Goal: Task Accomplishment & Management: Complete application form

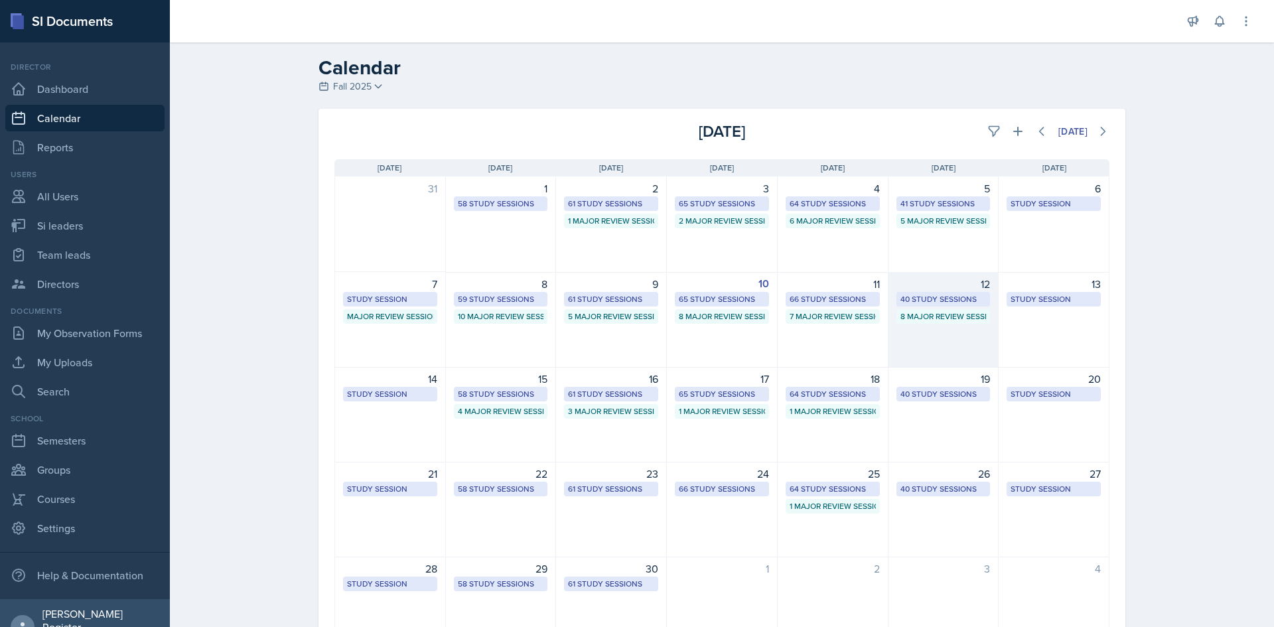
click at [635, 342] on div "12 40 Study Sessions 8 Major Review Sessions" at bounding box center [943, 320] width 111 height 96
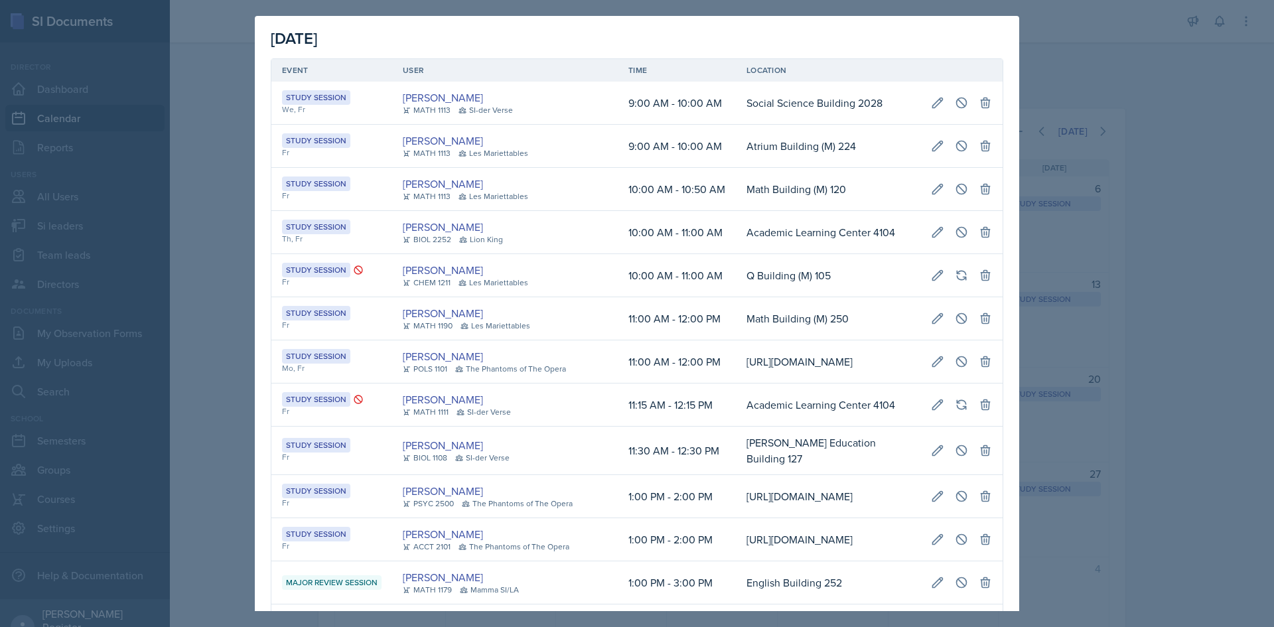
click at [212, 133] on div at bounding box center [637, 313] width 1274 height 627
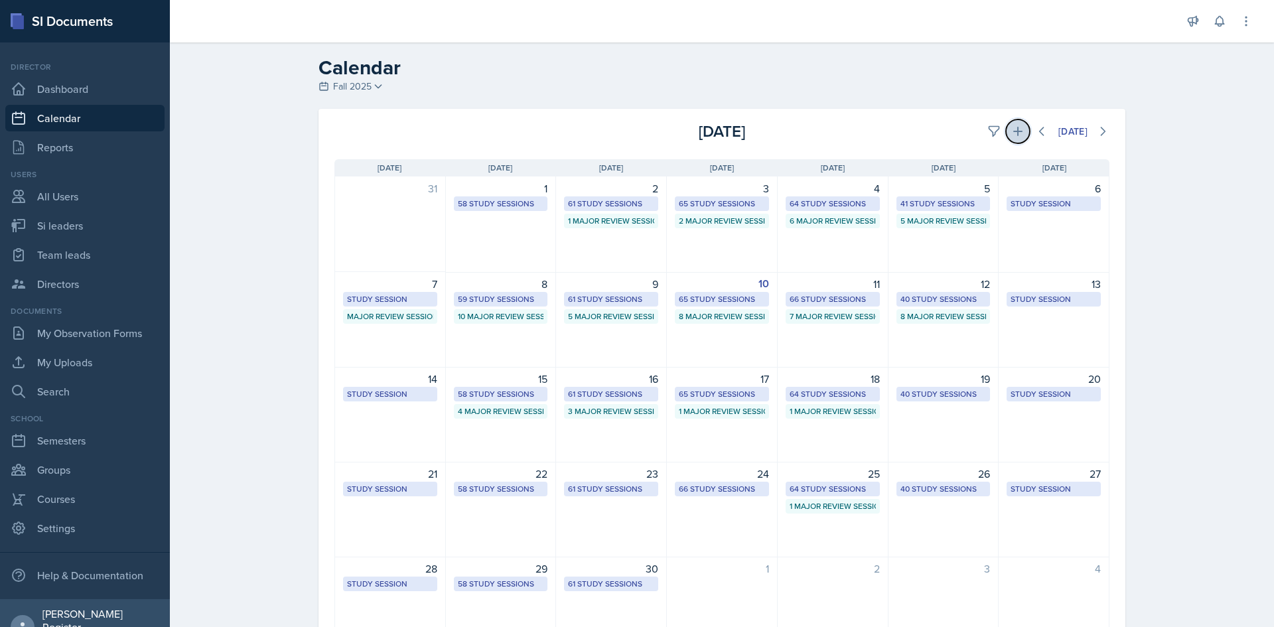
click at [635, 133] on icon at bounding box center [1017, 131] width 13 height 13
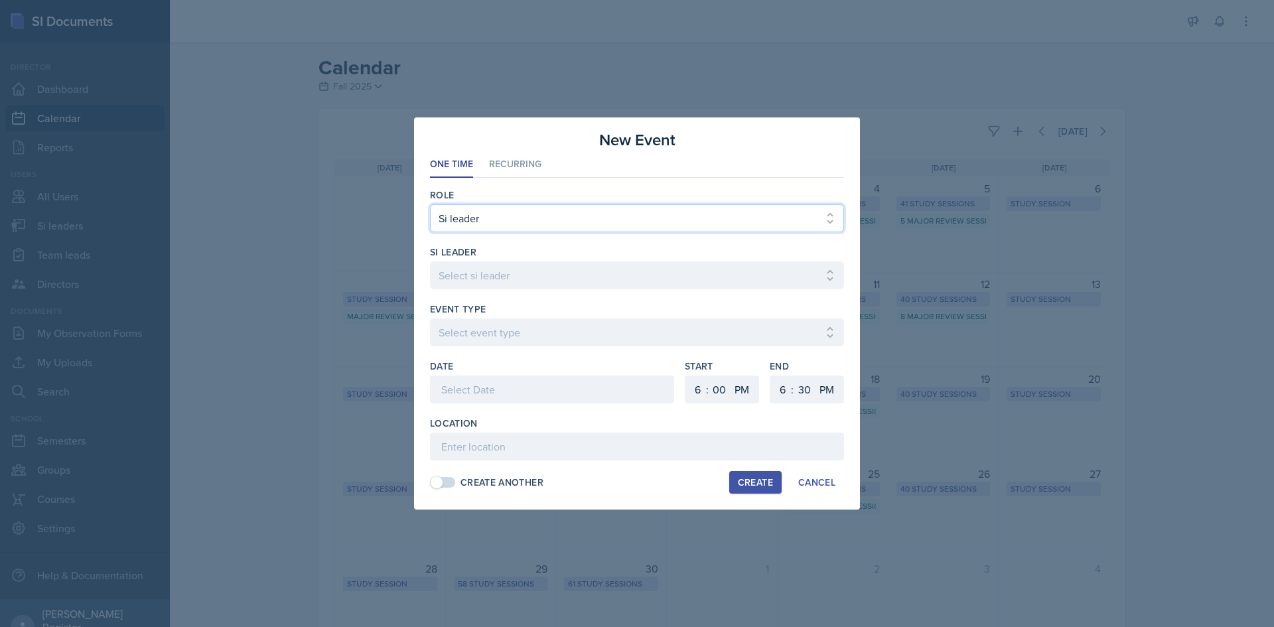
click at [496, 222] on select "Select Role Si leader Team lead Director" at bounding box center [637, 218] width 414 height 28
click at [430, 204] on select "Select Role Si leader Team lead Director" at bounding box center [637, 218] width 414 height 28
click at [463, 281] on select "Select si leader [PERSON_NAME] [PERSON_NAME] [PERSON_NAME] [PERSON_NAME] [PERSO…" at bounding box center [637, 275] width 414 height 28
select select "553726c2-e7d8-4f2b-90ca-7ec3b7f7f3cf"
click at [430, 261] on select "Select si leader [PERSON_NAME] [PERSON_NAME] [PERSON_NAME] [PERSON_NAME] [PERSO…" at bounding box center [637, 275] width 414 height 28
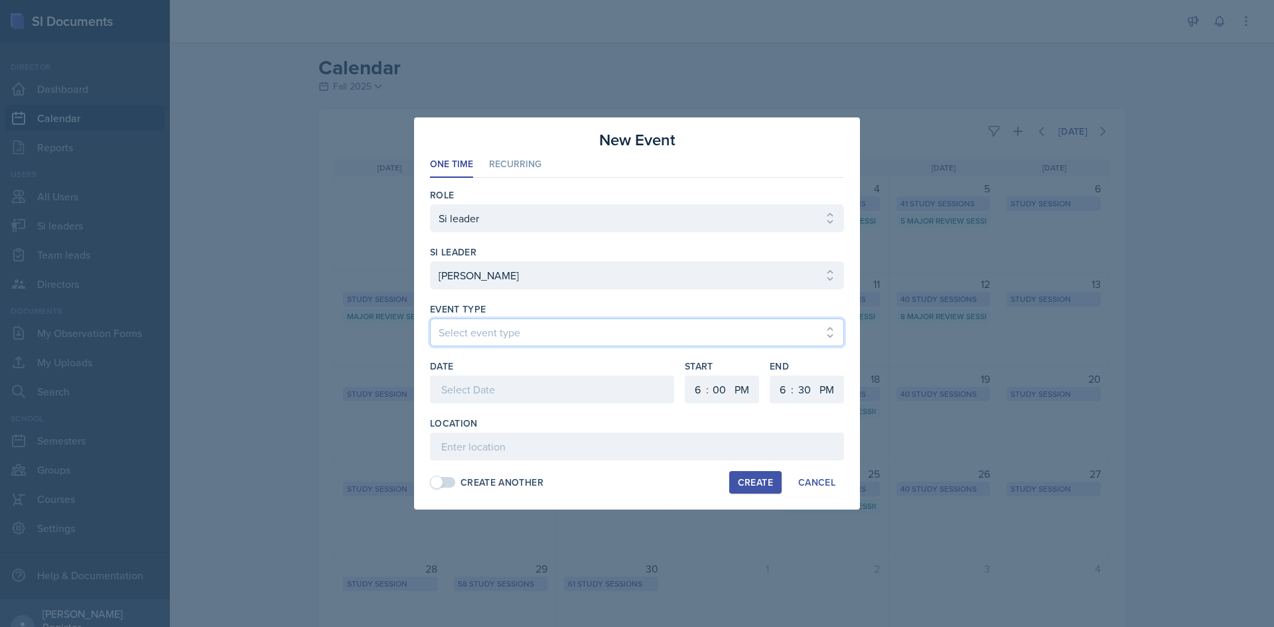
click at [502, 338] on select "Select event type Major Review Session Study Session" at bounding box center [637, 332] width 414 height 28
select select "66bb7cbf-e419-488b-a7ef-f63bc5f9ed04"
click at [430, 318] on select "Select event type Major Review Session Study Session" at bounding box center [637, 332] width 414 height 28
click at [575, 388] on div at bounding box center [552, 389] width 244 height 28
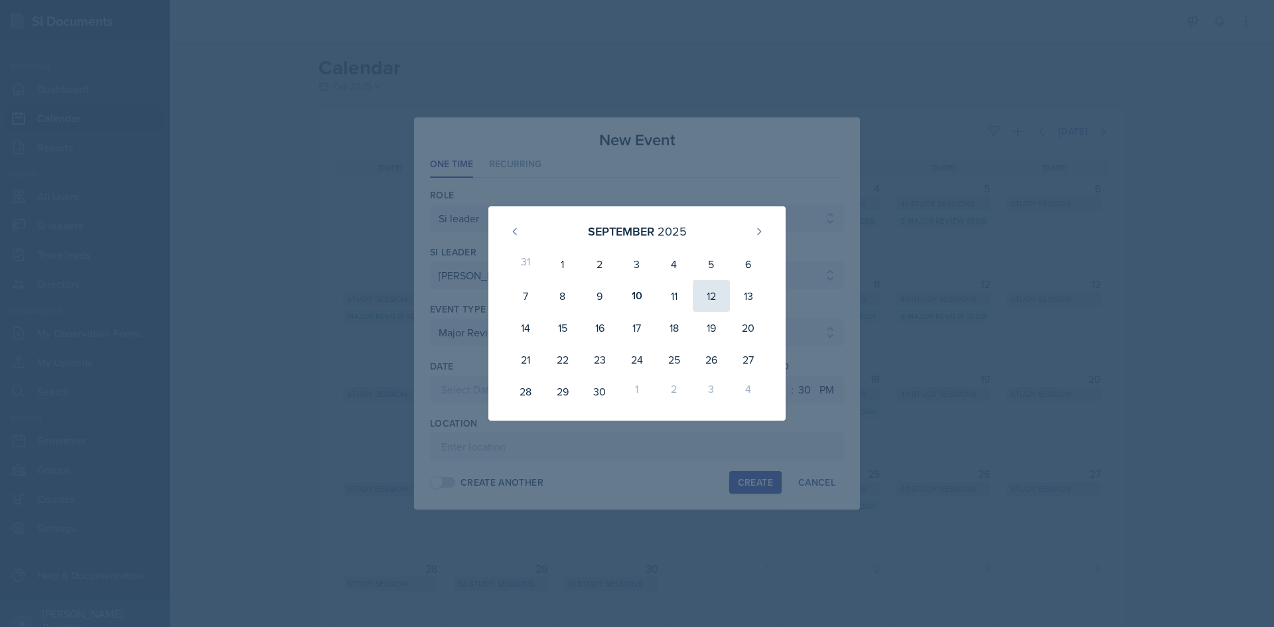
click at [635, 291] on div "12" at bounding box center [711, 296] width 37 height 32
type input "[DATE]"
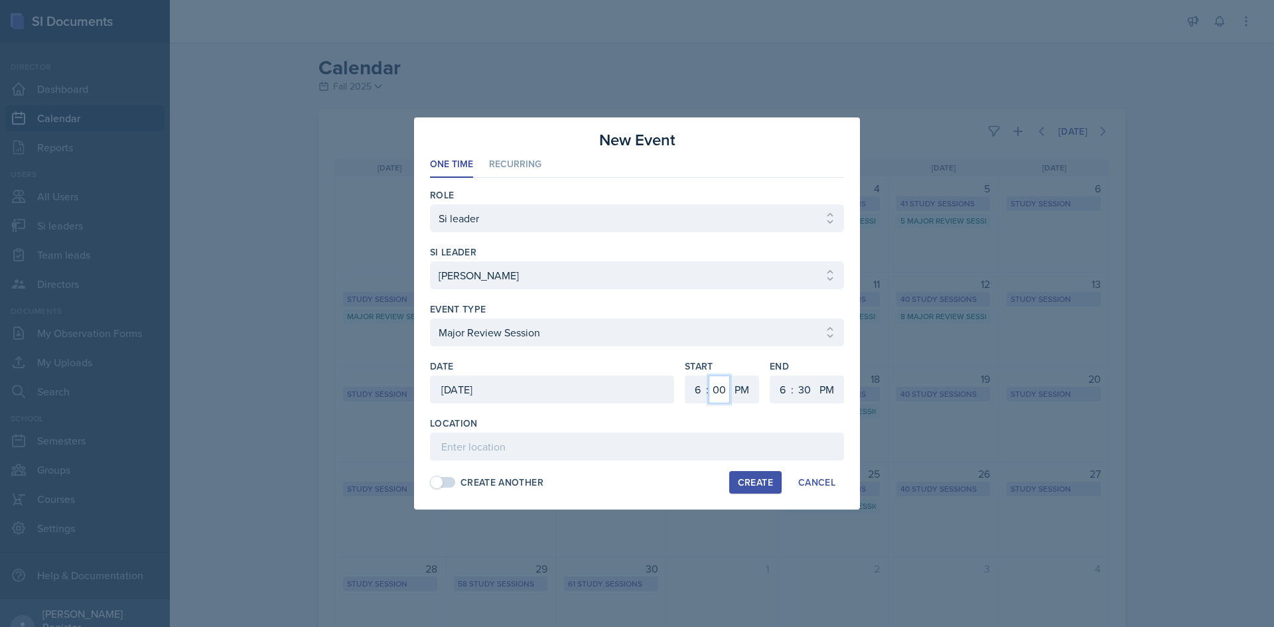
click at [635, 389] on select "00 05 10 15 20 25 30 35 40 45 50 55" at bounding box center [719, 389] width 21 height 28
click at [635, 394] on select "1 2 3 4 5 6 7 8 9 10 11 12" at bounding box center [695, 389] width 21 height 28
select select "1"
click at [635, 375] on select "1 2 3 4 5 6 7 8 9 10 11 12" at bounding box center [695, 389] width 21 height 28
click at [635, 392] on select "1 2 3 4 5 6 7 8 9 10 11 12" at bounding box center [780, 389] width 21 height 28
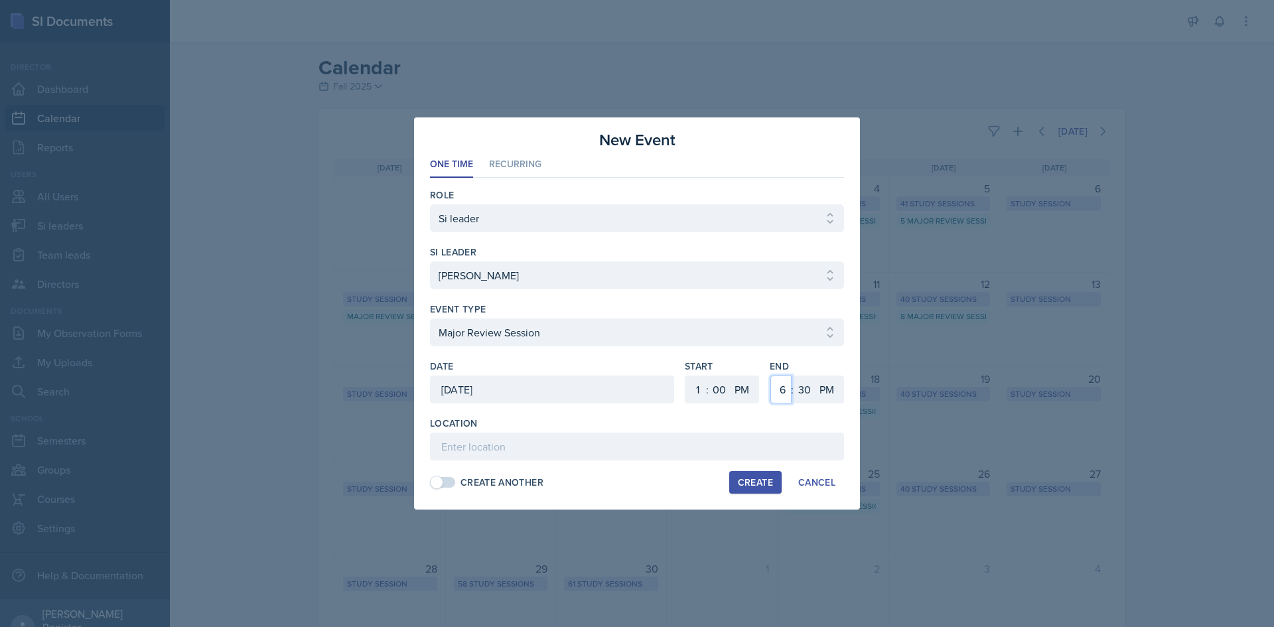
select select "3"
click at [635, 375] on select "1 2 3 4 5 6 7 8 9 10 11 12" at bounding box center [780, 389] width 21 height 28
click at [635, 387] on select "00 05 10 15 20 25 30 35 40 45 50 55" at bounding box center [803, 389] width 21 height 28
select select "0"
click at [635, 375] on select "00 05 10 15 20 25 30 35 40 45 50 55" at bounding box center [803, 389] width 21 height 28
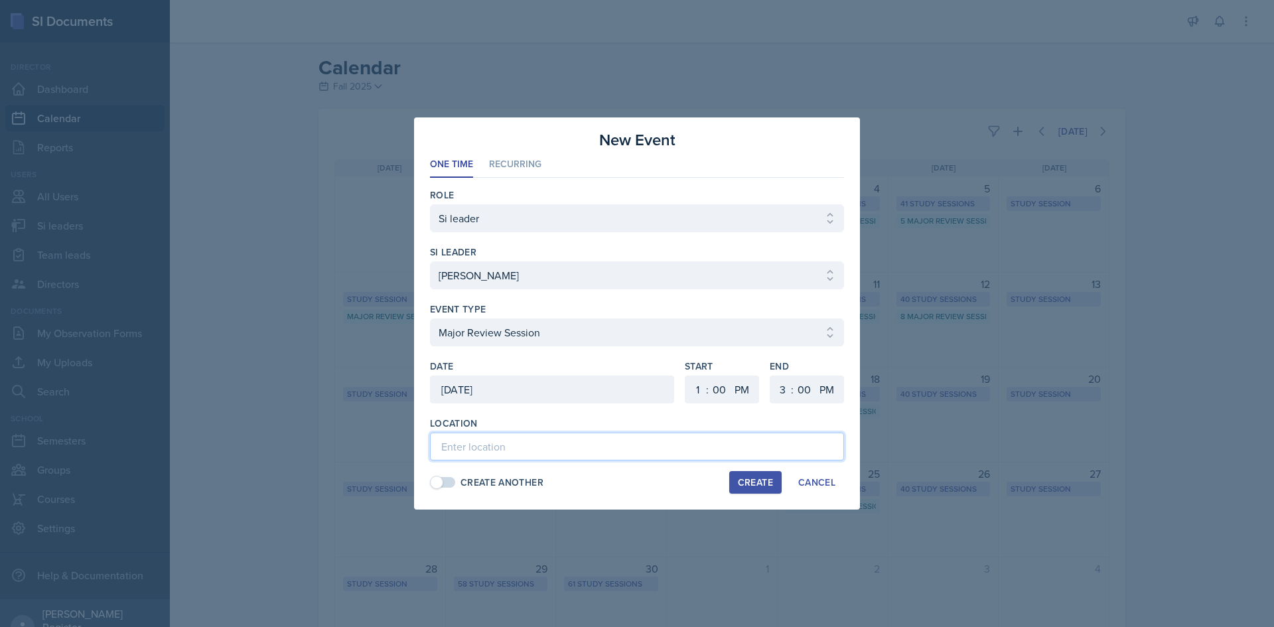
click at [535, 440] on input at bounding box center [637, 447] width 414 height 28
type input "[GEOGRAPHIC_DATA] 200"
click at [635, 478] on div "Create" at bounding box center [755, 482] width 35 height 11
select select
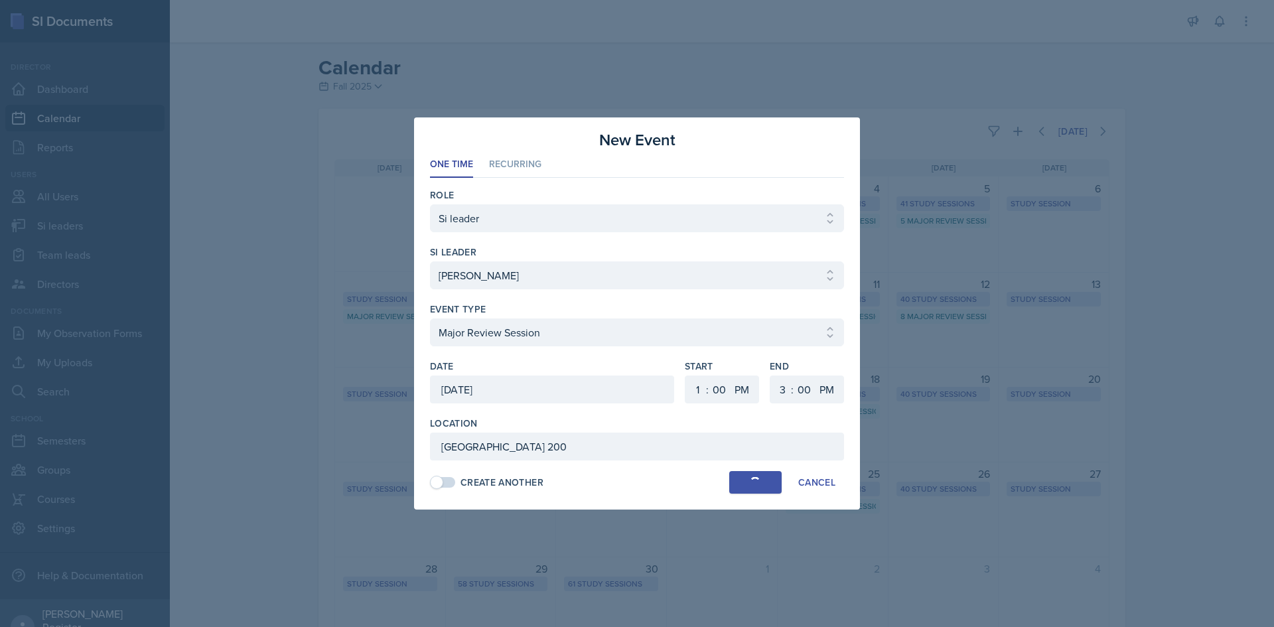
select select "6"
select select "30"
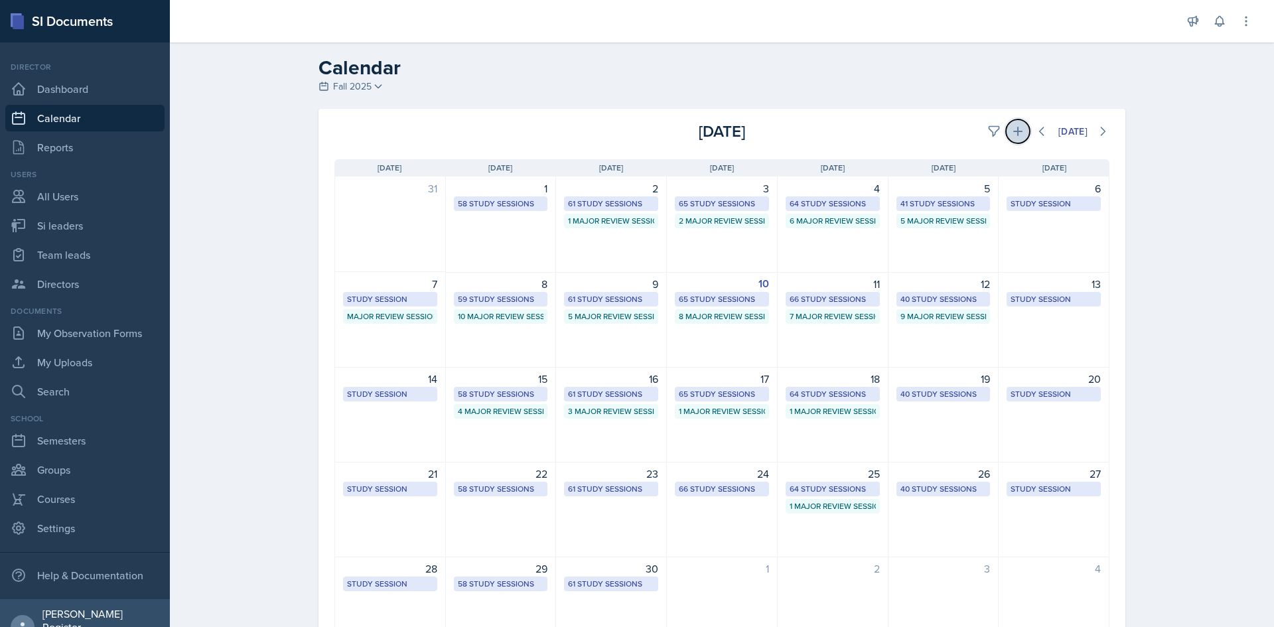
click at [635, 133] on icon at bounding box center [1017, 131] width 9 height 9
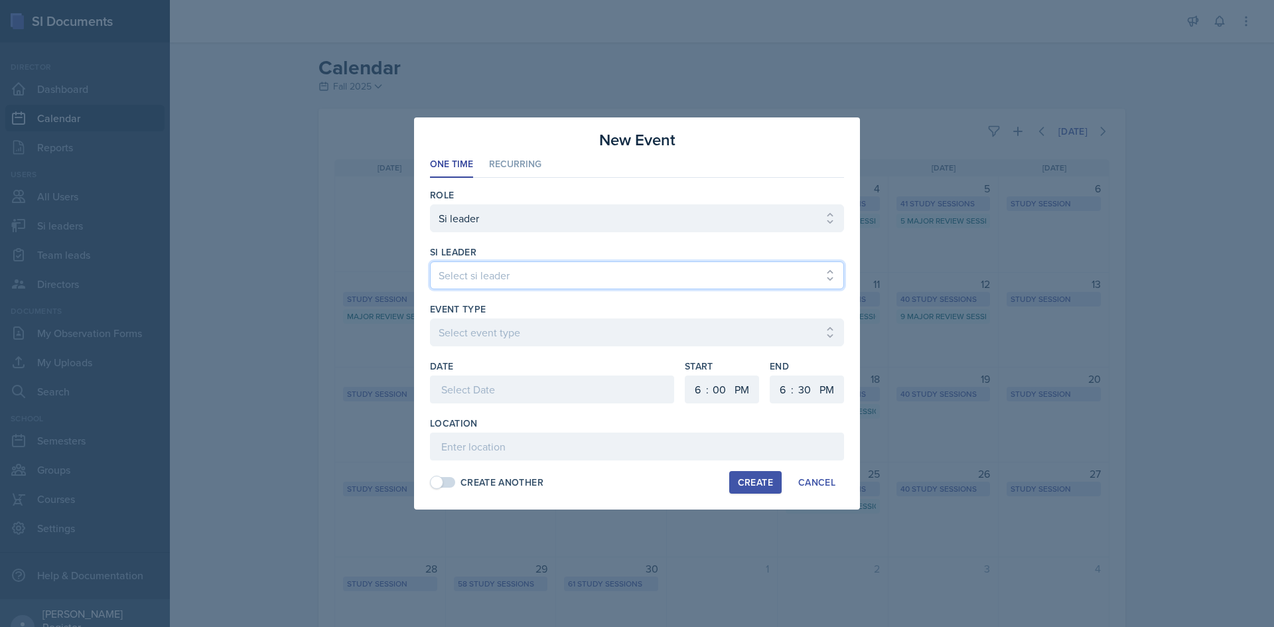
click at [488, 271] on select "Select si leader [PERSON_NAME] [PERSON_NAME] [PERSON_NAME] [PERSON_NAME] [PERSO…" at bounding box center [637, 275] width 414 height 28
select select "b3f91184-9dee-4ebb-99ee-8ea8ebfe4642"
click at [430, 261] on select "Select si leader [PERSON_NAME] [PERSON_NAME] [PERSON_NAME] [PERSON_NAME] [PERSO…" at bounding box center [637, 275] width 414 height 28
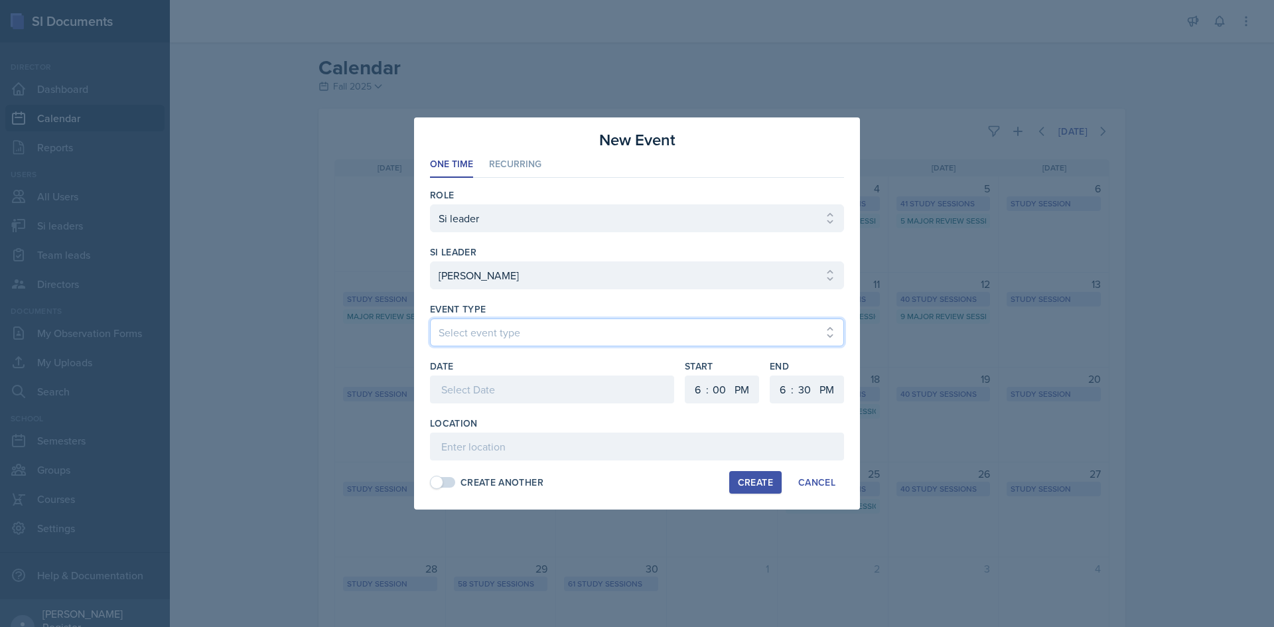
click at [500, 334] on select "Select event type Major Review Session Study Session" at bounding box center [637, 332] width 414 height 28
select select "66bb7cbf-e419-488b-a7ef-f63bc5f9ed04"
click at [430, 318] on select "Select event type Major Review Session Study Session" at bounding box center [637, 332] width 414 height 28
click at [480, 386] on div at bounding box center [552, 389] width 244 height 28
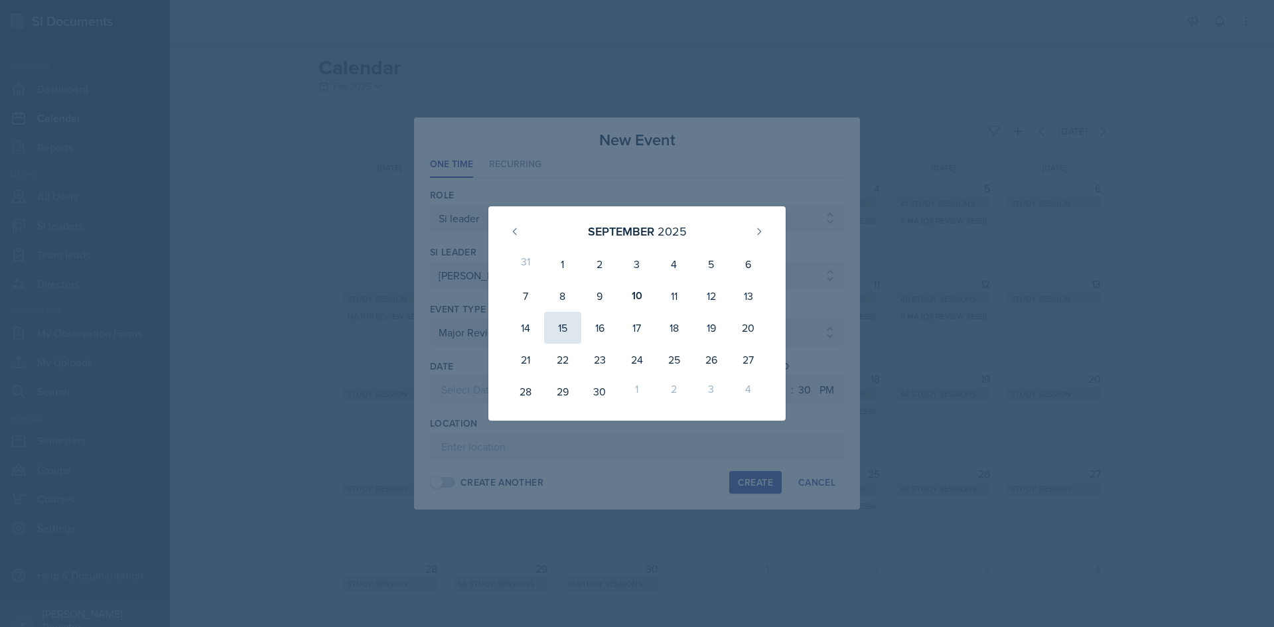
click at [557, 328] on div "15" at bounding box center [562, 328] width 37 height 32
type input "[DATE]"
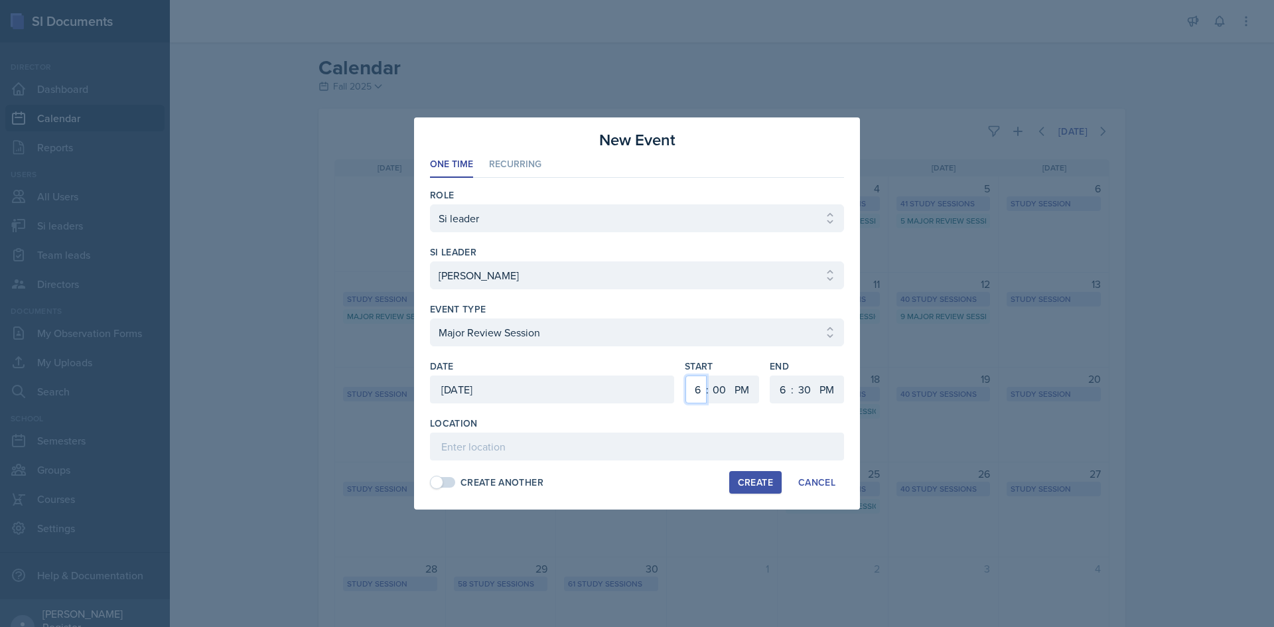
click at [635, 388] on select "1 2 3 4 5 6 7 8 9 10 11 12" at bounding box center [695, 389] width 21 height 28
select select "10"
click at [635, 375] on select "1 2 3 4 5 6 7 8 9 10 11 12" at bounding box center [695, 389] width 21 height 28
click at [635, 389] on select "AM PM" at bounding box center [743, 389] width 27 height 28
select select "AM"
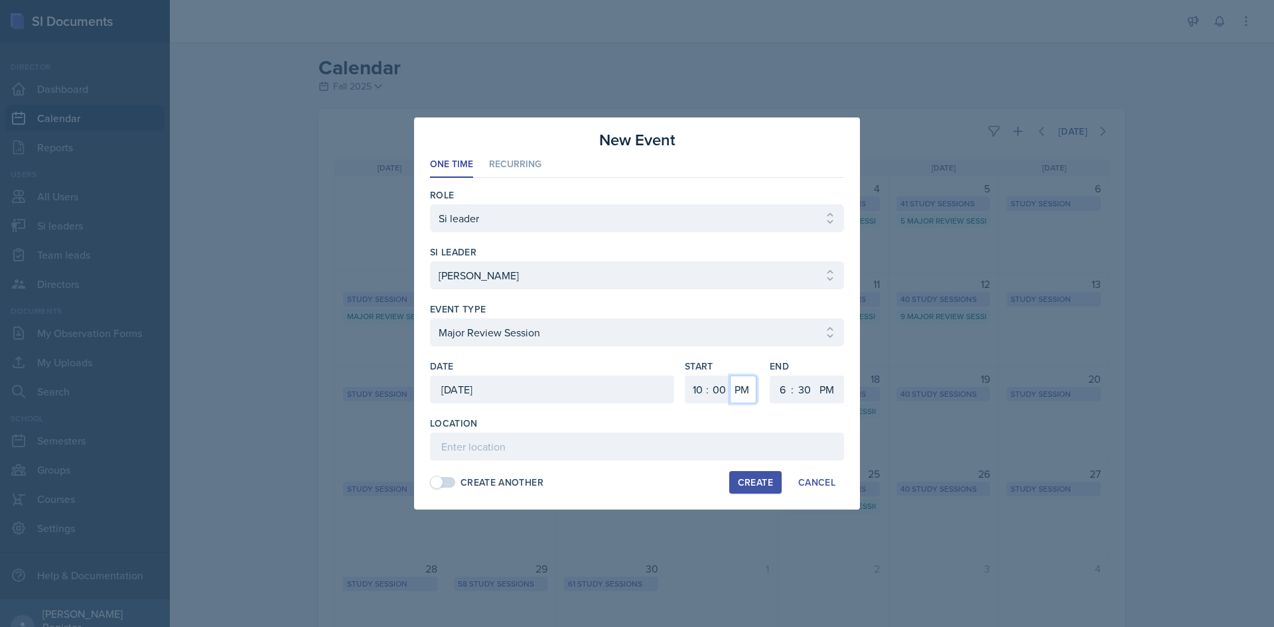
click at [635, 375] on select "AM PM" at bounding box center [743, 389] width 27 height 28
click at [635, 389] on select "1 2 3 4 5 6 7 8 9 10 11 12" at bounding box center [780, 389] width 21 height 28
select select "12"
click at [635, 375] on select "1 2 3 4 5 6 7 8 9 10 11 12" at bounding box center [780, 389] width 21 height 28
click at [635, 391] on select "AM PM" at bounding box center [828, 389] width 27 height 28
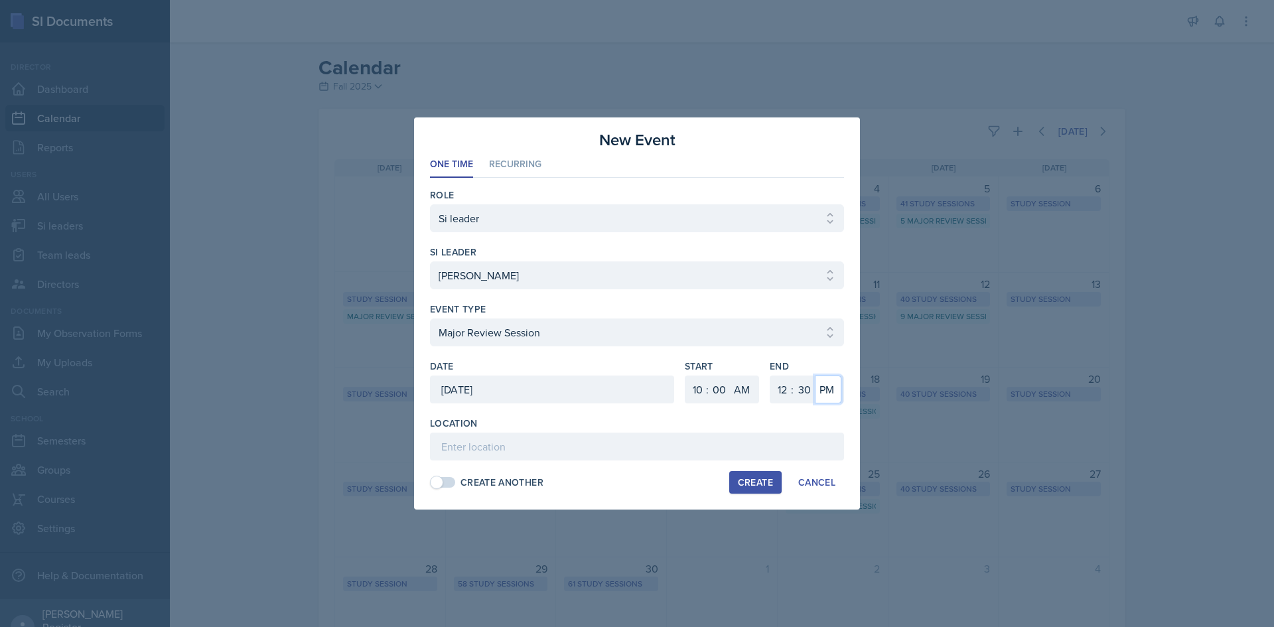
click at [635, 375] on select "AM PM" at bounding box center [828, 389] width 27 height 28
click at [635, 389] on select "00 05 10 15 20 25 30 35 40 45 50 55" at bounding box center [803, 389] width 21 height 28
select select "0"
click at [635, 375] on select "00 05 10 15 20 25 30 35 40 45 50 55" at bounding box center [803, 389] width 21 height 28
click at [488, 446] on input at bounding box center [637, 447] width 414 height 28
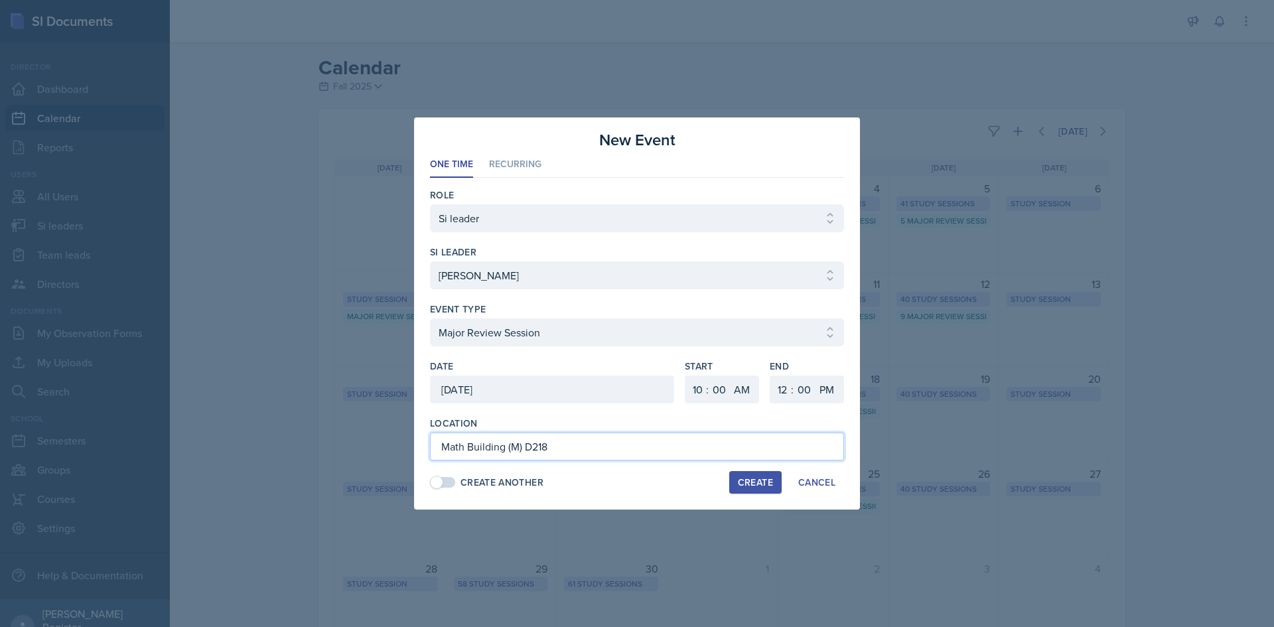
type input "Math Building (M) D218"
click at [635, 482] on div "Create" at bounding box center [755, 482] width 35 height 11
select select
select select "6"
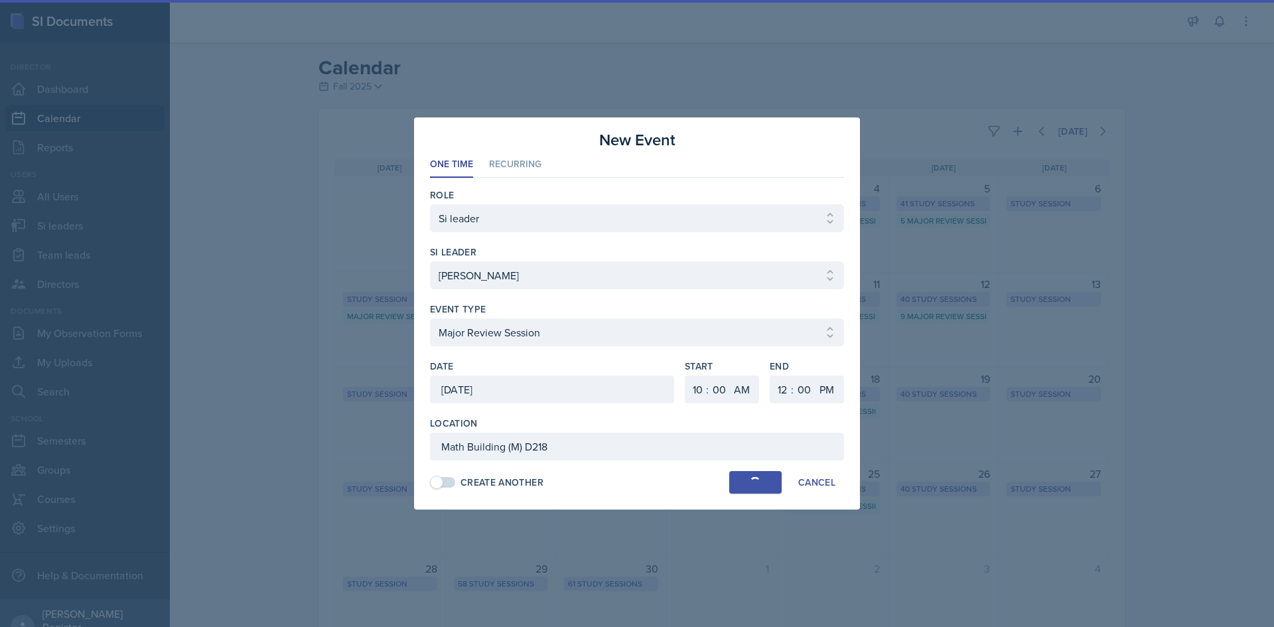
select select "PM"
select select "6"
select select "30"
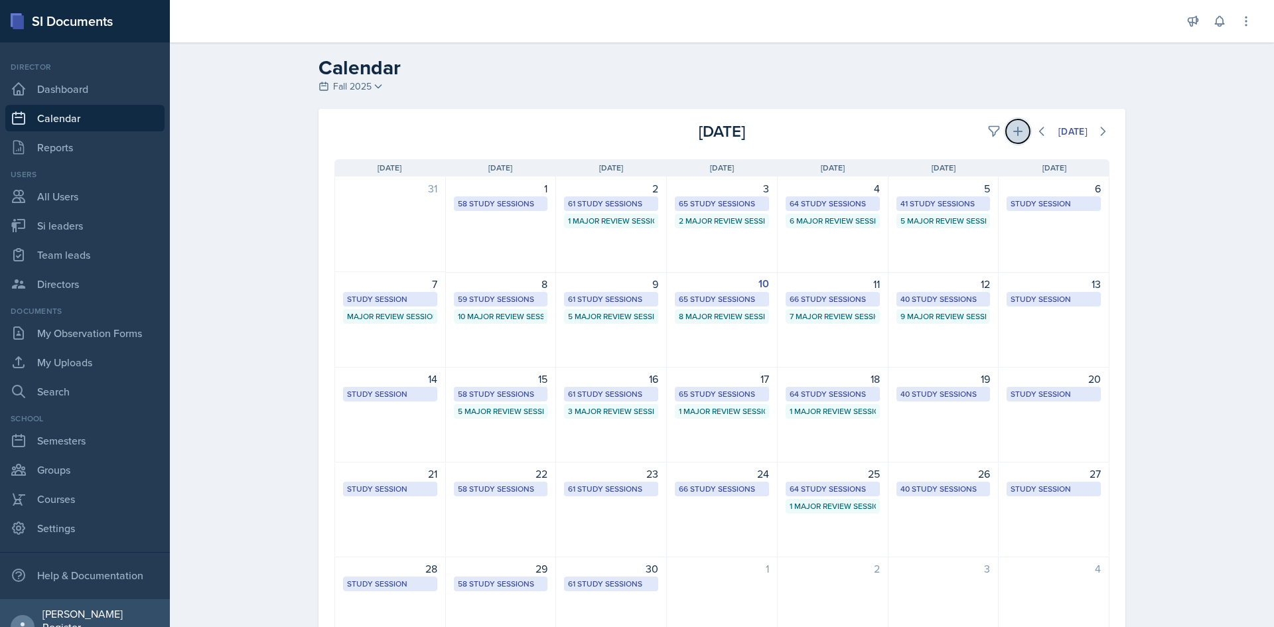
click at [635, 134] on icon at bounding box center [1017, 131] width 13 height 13
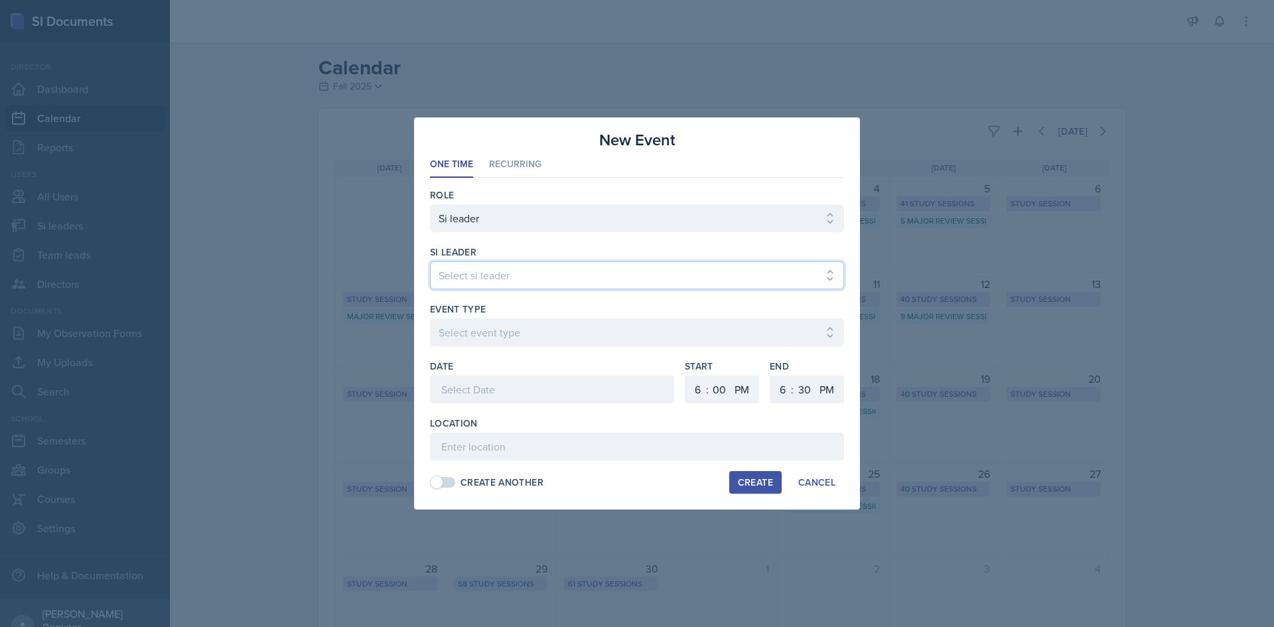
click at [494, 279] on select "Select si leader [PERSON_NAME] [PERSON_NAME] [PERSON_NAME] [PERSON_NAME] [PERSO…" at bounding box center [637, 275] width 414 height 28
select select "e0d55b72-bd17-47a8-a74b-86ba6ddb295e"
click at [430, 261] on select "Select si leader [PERSON_NAME] [PERSON_NAME] [PERSON_NAME] [PERSON_NAME] [PERSO…" at bounding box center [637, 275] width 414 height 28
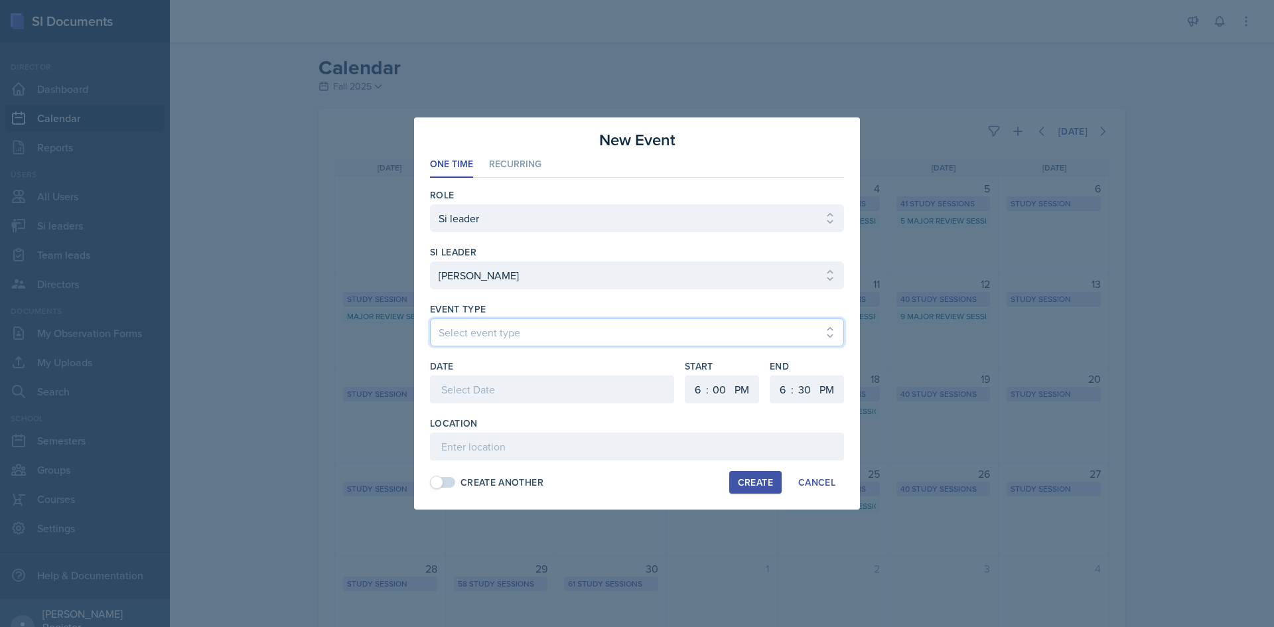
click at [471, 336] on select "Select event type Major Review Session Study Session" at bounding box center [637, 332] width 414 height 28
select select "66bb7cbf-e419-488b-a7ef-f63bc5f9ed04"
click at [430, 318] on select "Select event type Major Review Session Study Session" at bounding box center [637, 332] width 414 height 28
click at [512, 392] on div at bounding box center [552, 389] width 244 height 28
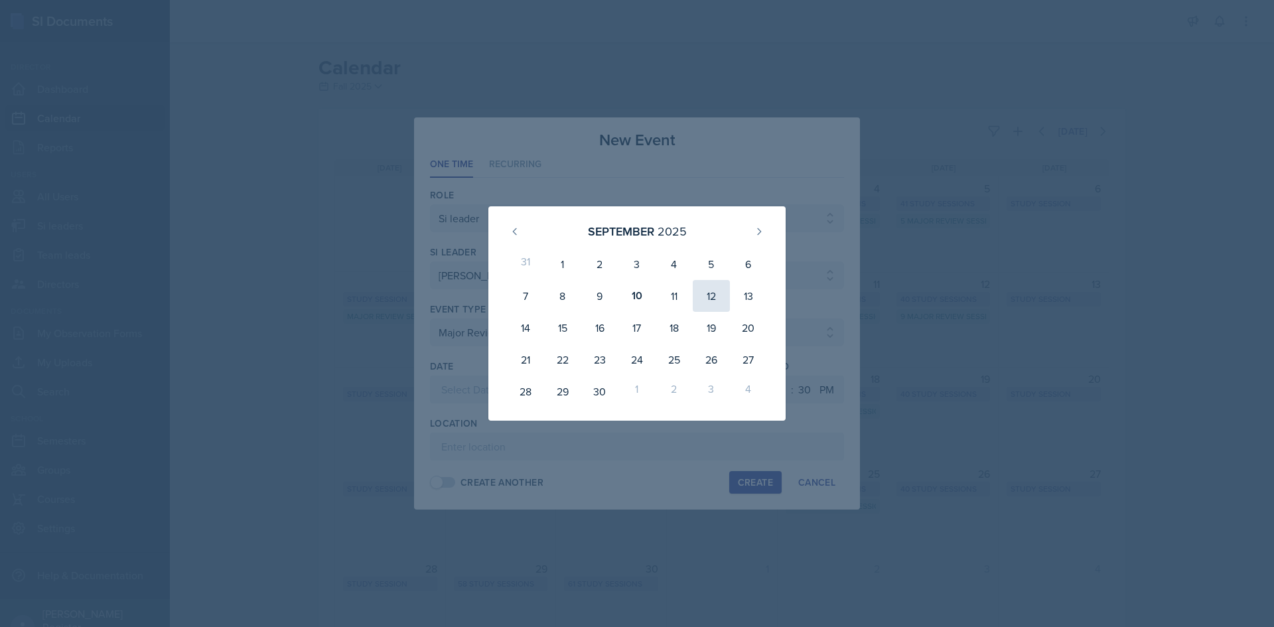
click at [635, 299] on div "12" at bounding box center [711, 296] width 37 height 32
type input "[DATE]"
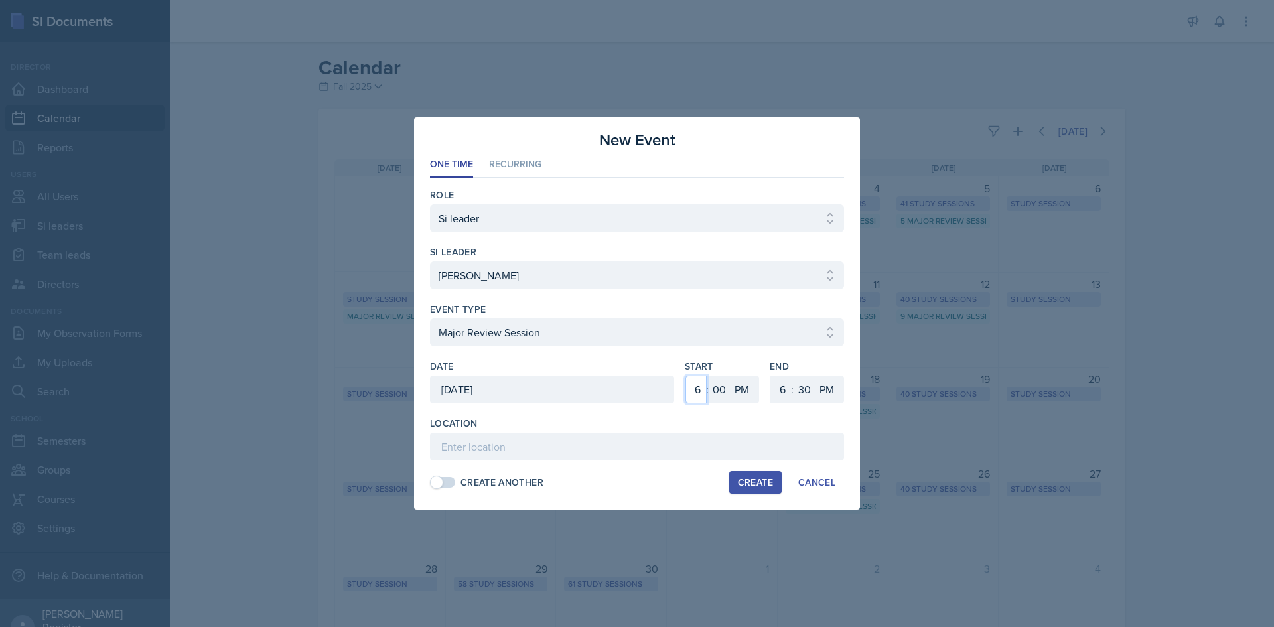
click at [635, 392] on select "1 2 3 4 5 6 7 8 9 10 11 12" at bounding box center [695, 389] width 21 height 28
select select "12"
click at [635, 375] on select "1 2 3 4 5 6 7 8 9 10 11 12" at bounding box center [695, 389] width 21 height 28
click at [635, 394] on select "AM PM" at bounding box center [743, 389] width 27 height 28
click at [635, 375] on select "AM PM" at bounding box center [743, 389] width 27 height 28
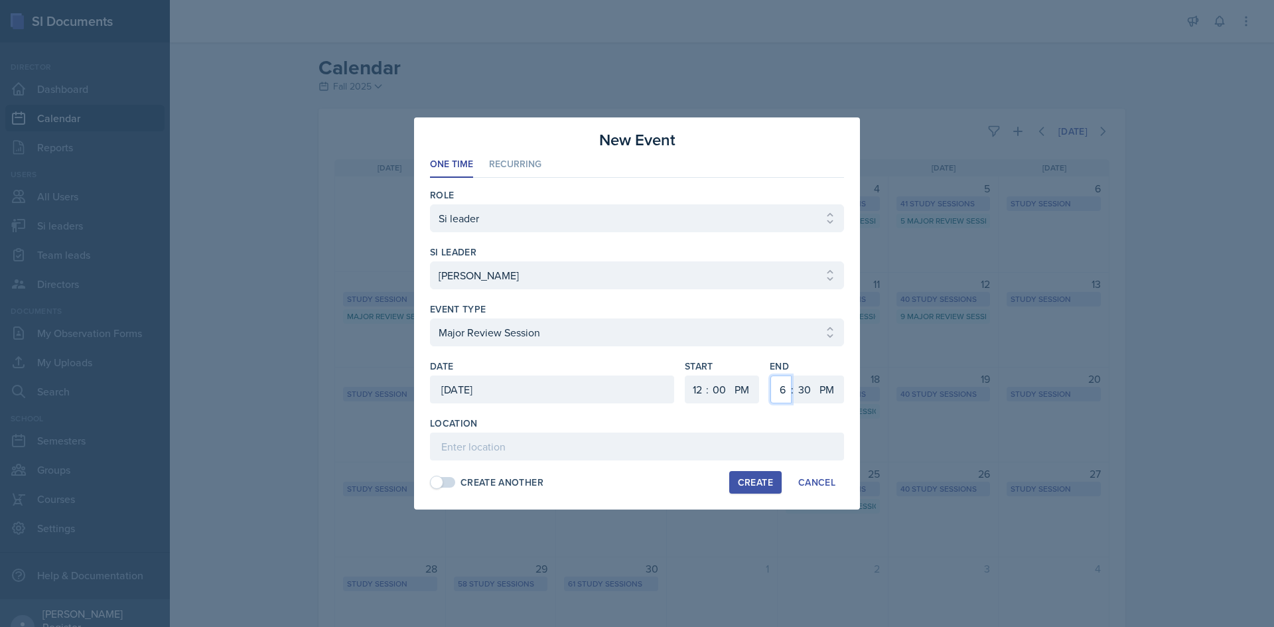
click at [635, 390] on select "1 2 3 4 5 6 7 8 9 10 11 12" at bounding box center [780, 389] width 21 height 28
select select "2"
click at [635, 375] on select "1 2 3 4 5 6 7 8 9 10 11 12" at bounding box center [780, 389] width 21 height 28
click at [635, 383] on select "00 05 10 15 20 25 30 35 40 45 50 55" at bounding box center [803, 389] width 21 height 28
select select "0"
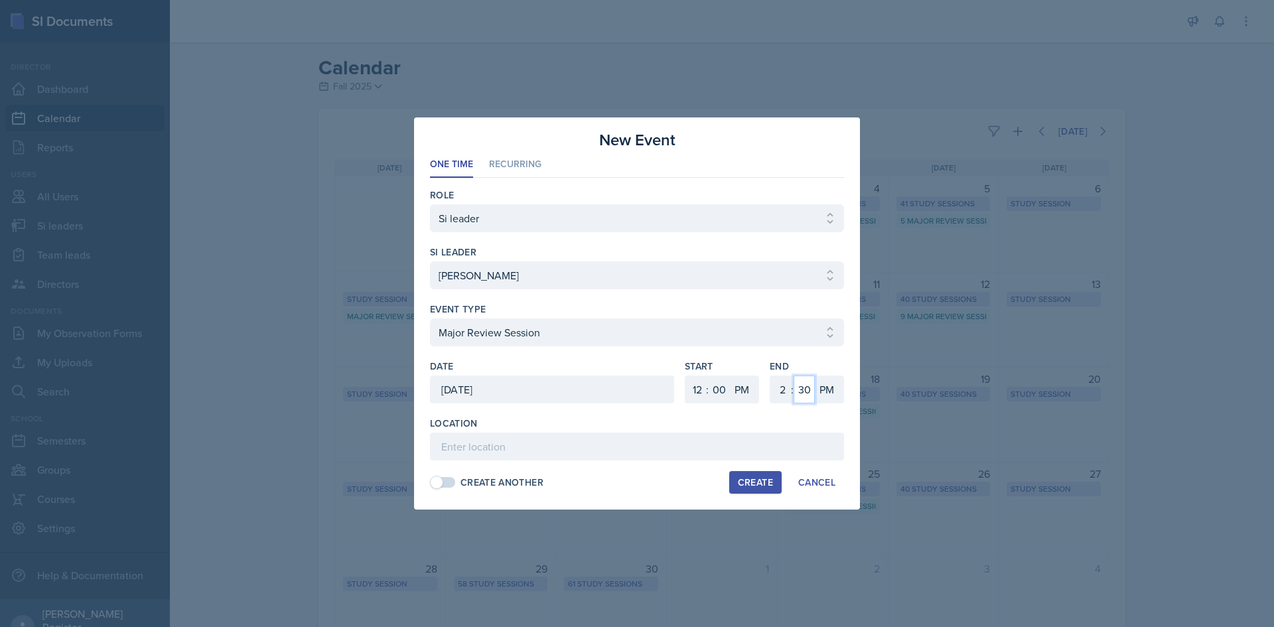
click at [635, 375] on select "00 05 10 15 20 25 30 35 40 45 50 55" at bounding box center [803, 389] width 21 height 28
click at [534, 448] on input at bounding box center [637, 447] width 414 height 28
type input "[PERSON_NAME][GEOGRAPHIC_DATA] 131"
click at [635, 481] on div "Create" at bounding box center [755, 482] width 35 height 11
select select
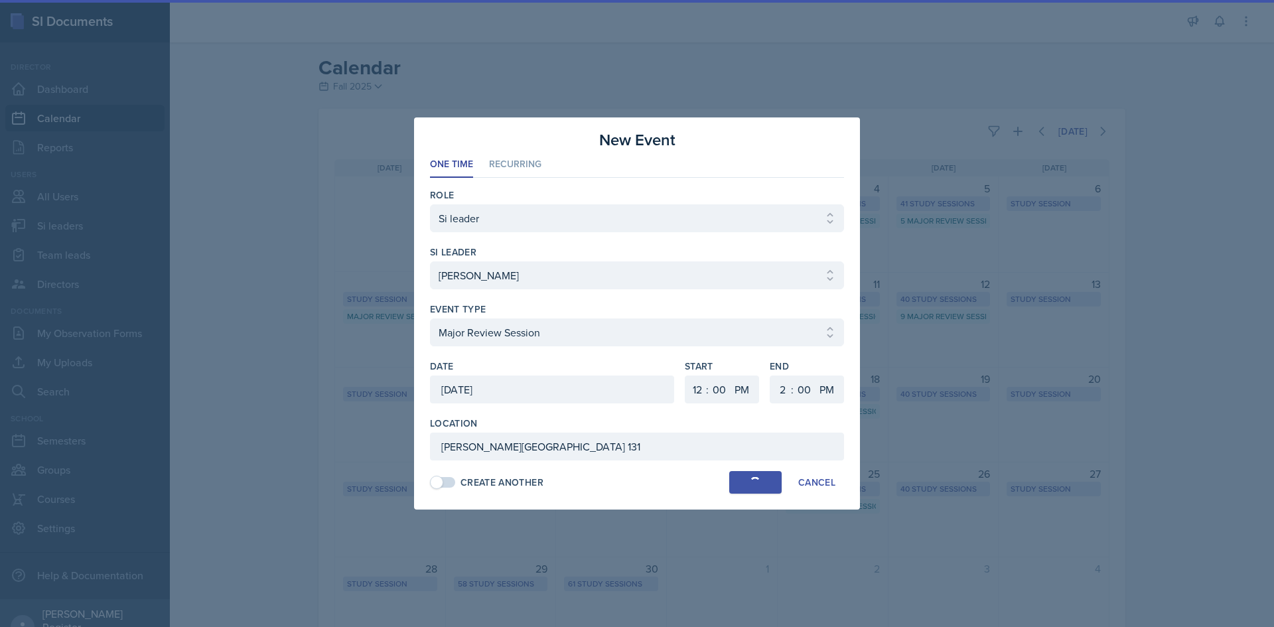
select select
select select "6"
select select "30"
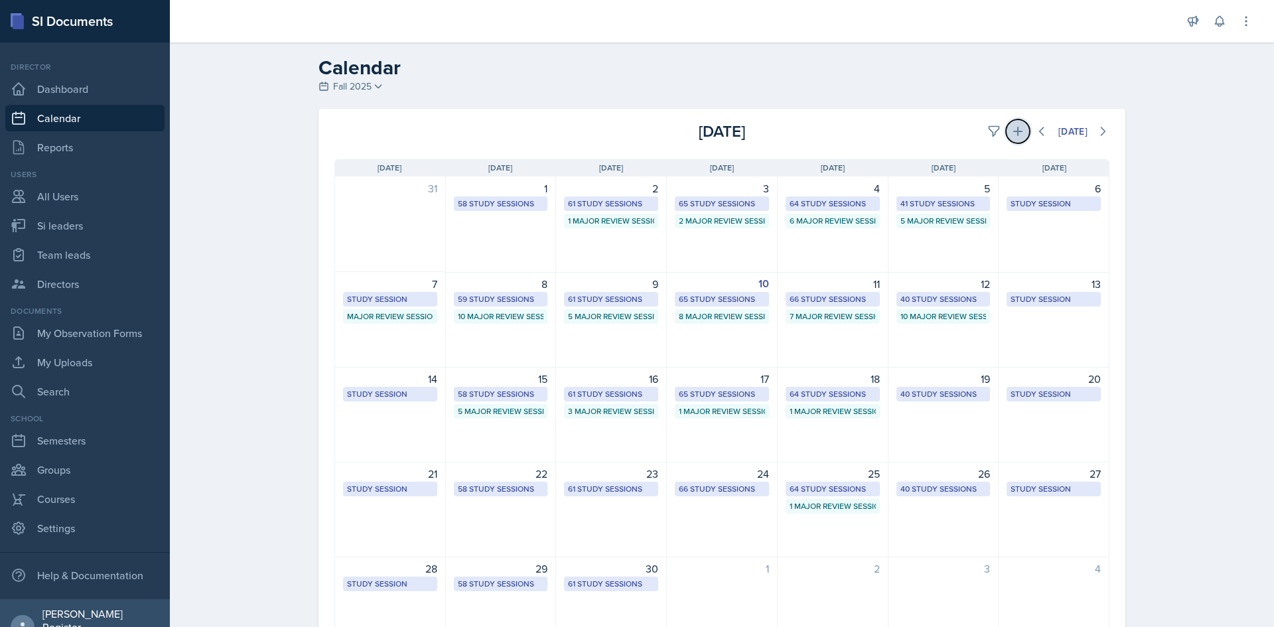
click at [635, 123] on button at bounding box center [1018, 131] width 24 height 24
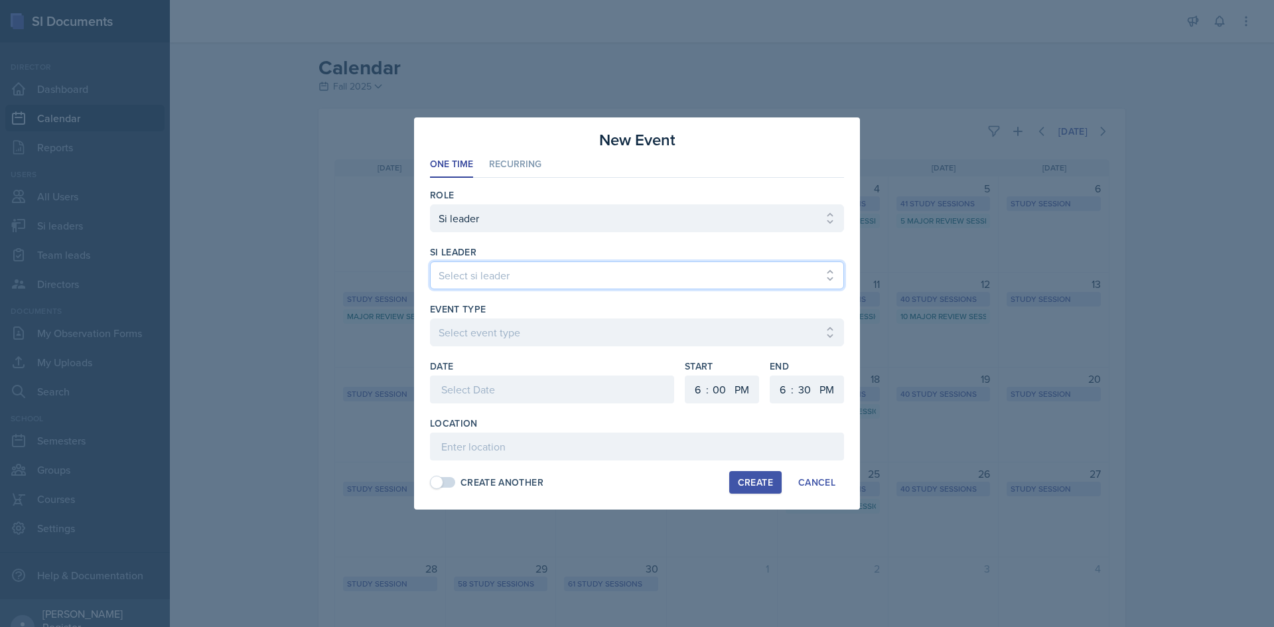
click at [474, 273] on select "Select si leader [PERSON_NAME] [PERSON_NAME] [PERSON_NAME] [PERSON_NAME] [PERSO…" at bounding box center [637, 275] width 414 height 28
select select "653ad67b-5a25-4d82-a923-61ec954654a4"
click at [430, 261] on select "Select si leader [PERSON_NAME] [PERSON_NAME] [PERSON_NAME] [PERSON_NAME] [PERSO…" at bounding box center [637, 275] width 414 height 28
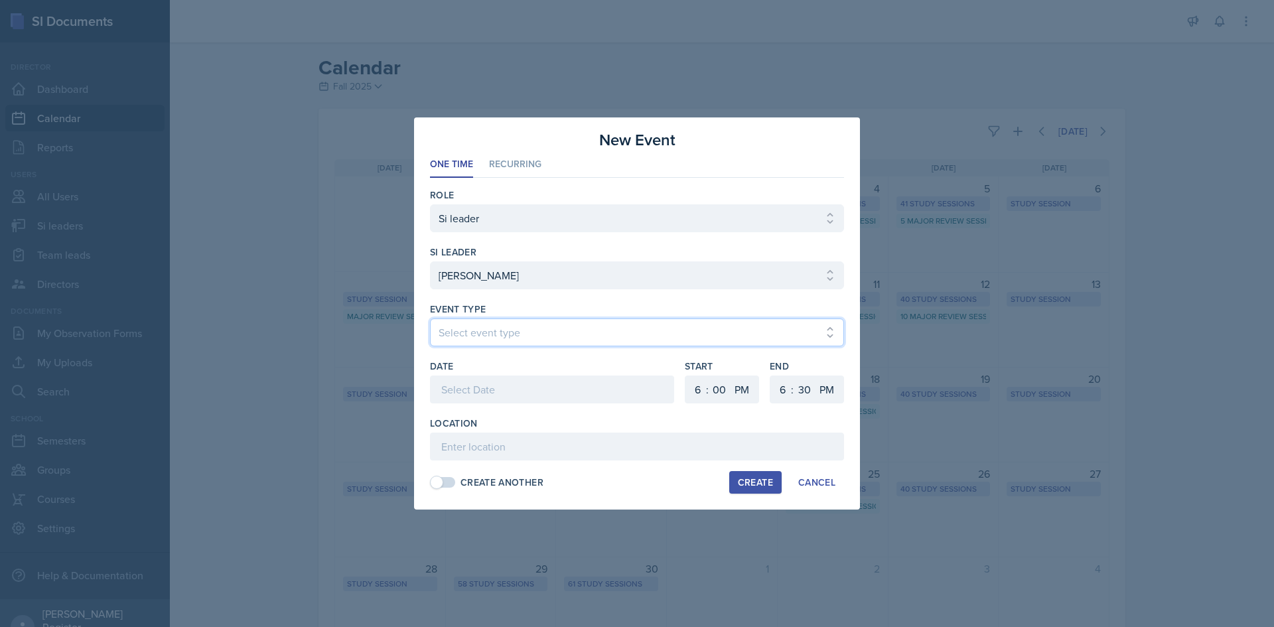
click at [492, 327] on select "Select event type Major Review Session Study Session" at bounding box center [637, 332] width 414 height 28
select select "66bb7cbf-e419-488b-a7ef-f63bc5f9ed04"
click at [430, 318] on select "Select event type Major Review Session Study Session" at bounding box center [637, 332] width 414 height 28
click at [496, 385] on div at bounding box center [552, 389] width 244 height 28
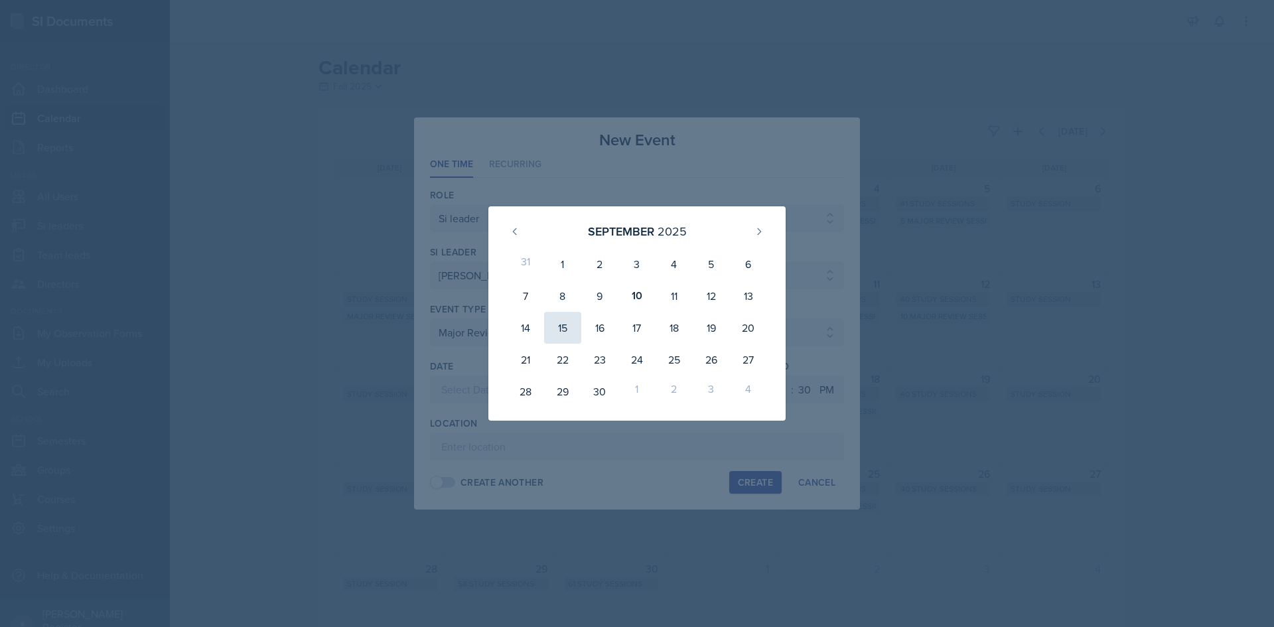
click at [563, 328] on div "15" at bounding box center [562, 328] width 37 height 32
type input "[DATE]"
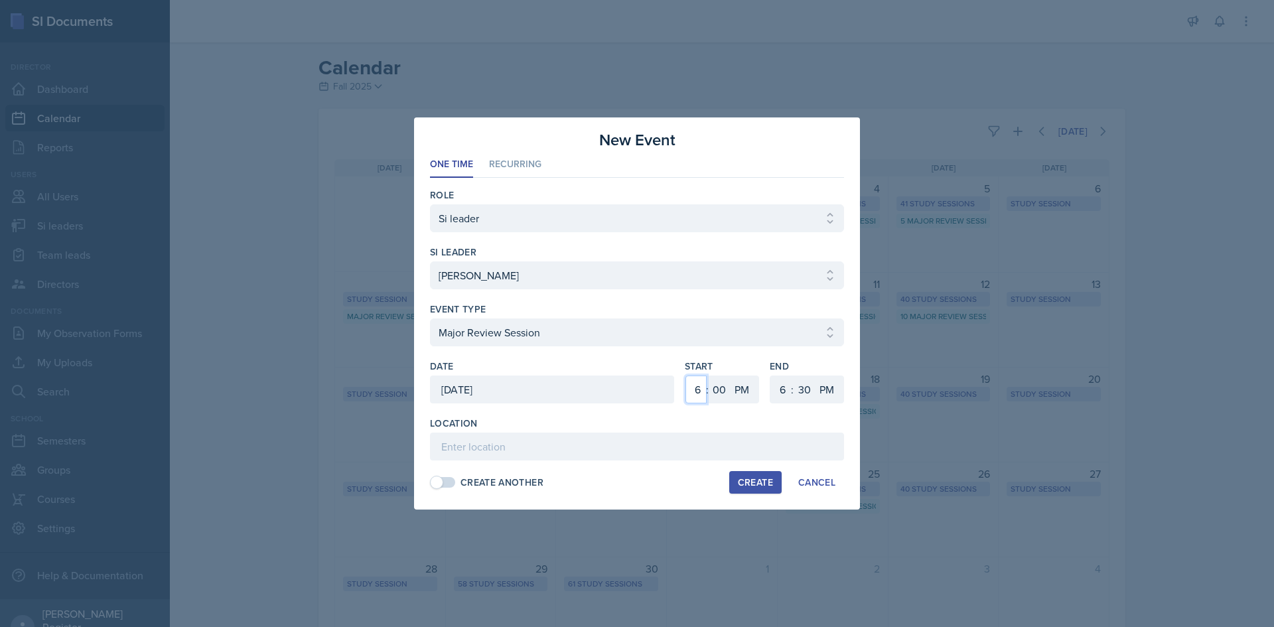
click at [635, 393] on select "1 2 3 4 5 6 7 8 9 10 11 12" at bounding box center [695, 389] width 21 height 28
select select "5"
click at [635, 375] on select "1 2 3 4 5 6 7 8 9 10 11 12" at bounding box center [695, 389] width 21 height 28
click at [635, 391] on select "1 2 3 4 5 6 7 8 9 10 11 12" at bounding box center [780, 389] width 21 height 28
select select "7"
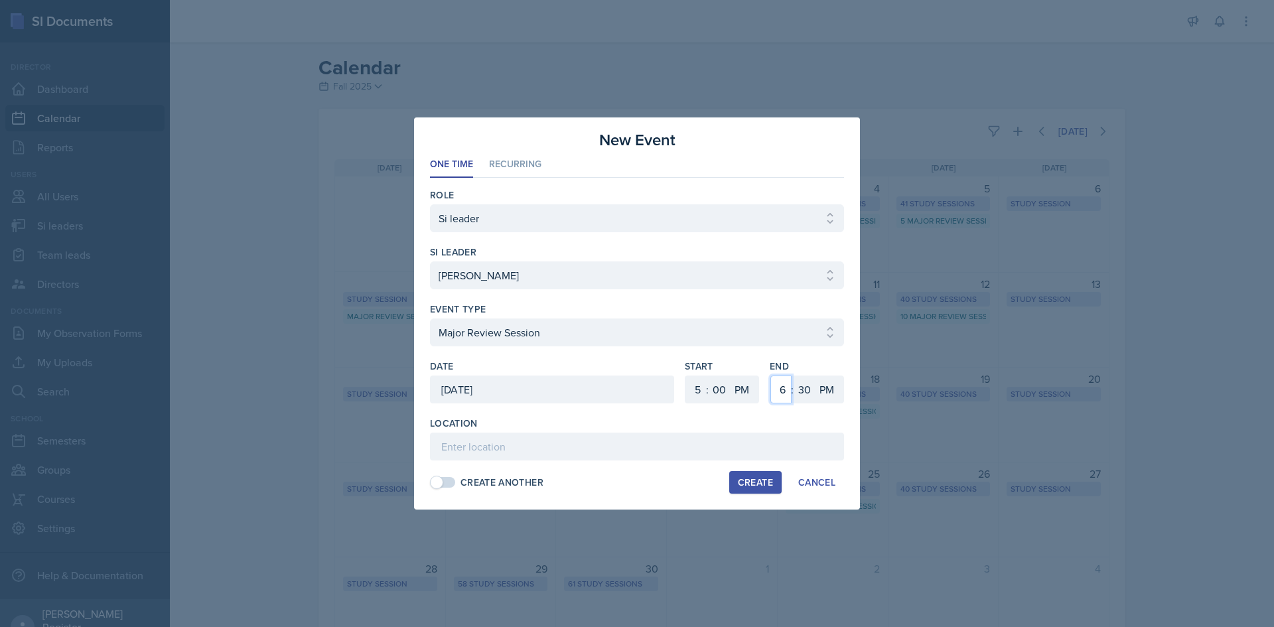
click at [635, 375] on select "1 2 3 4 5 6 7 8 9 10 11 12" at bounding box center [780, 389] width 21 height 28
click at [635, 393] on select "00 05 10 15 20 25 30 35 40 45 50 55" at bounding box center [803, 389] width 21 height 28
select select "0"
click at [635, 375] on select "00 05 10 15 20 25 30 35 40 45 50 55" at bounding box center [803, 389] width 21 height 28
click at [502, 436] on input at bounding box center [637, 447] width 414 height 28
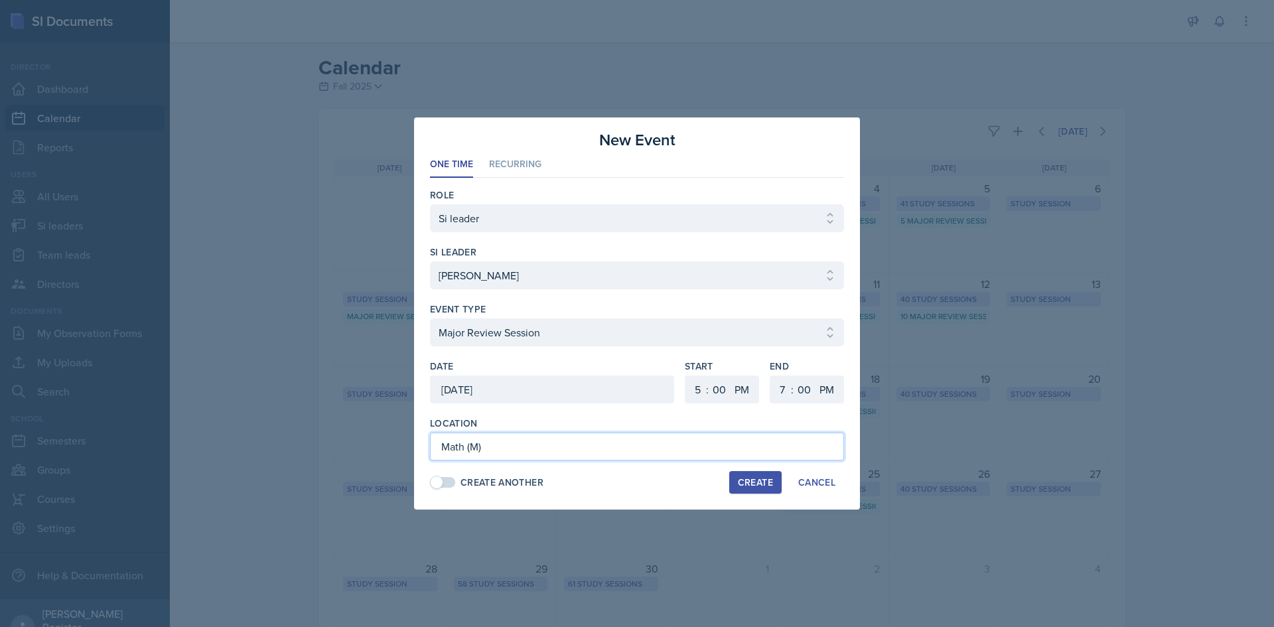
click at [466, 448] on input "Math (M)" at bounding box center [637, 447] width 414 height 28
click at [598, 442] on input "Math building (M)" at bounding box center [637, 447] width 414 height 28
type input "Math building (M) D209"
click at [635, 485] on div "Create" at bounding box center [755, 482] width 35 height 11
select select
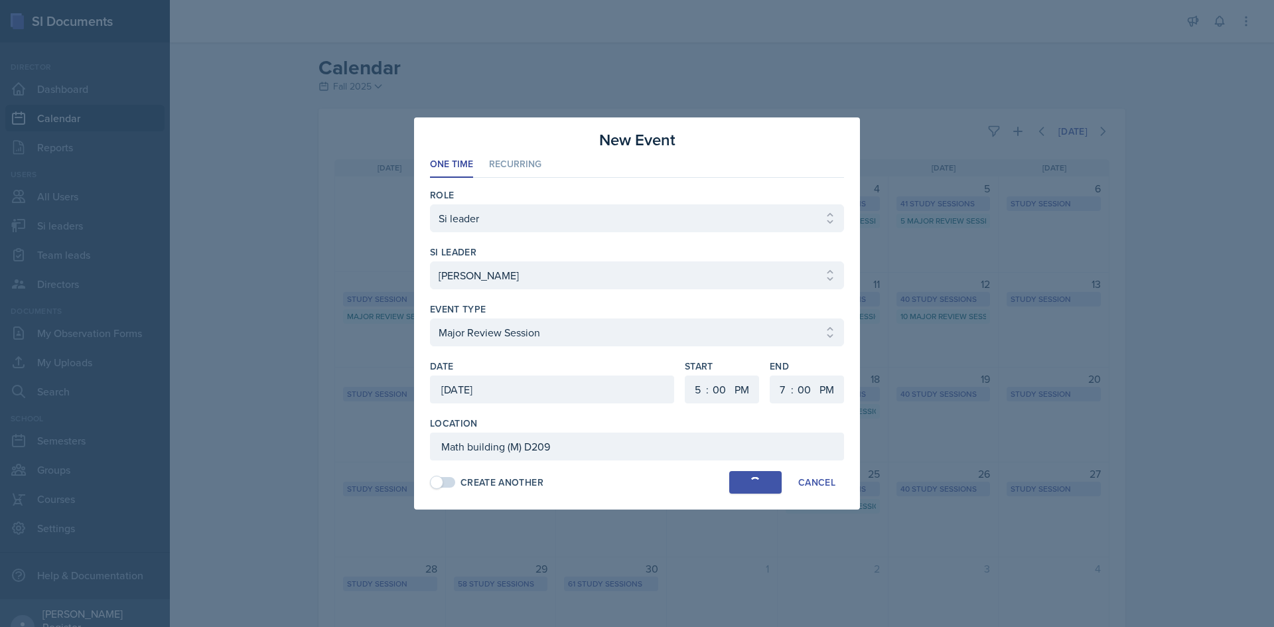
select select
select select "6"
select select "30"
